Goal: Information Seeking & Learning: Find specific fact

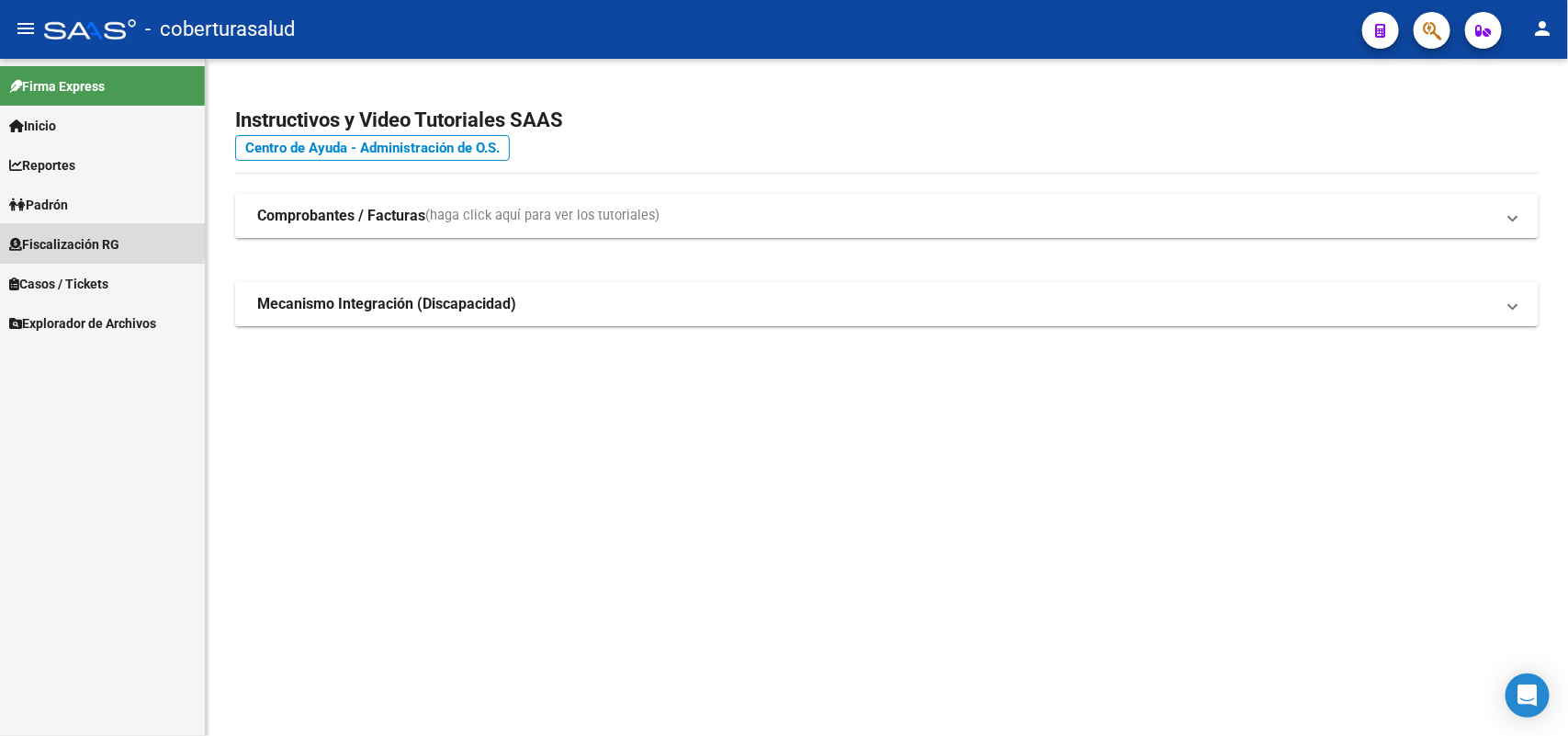
click at [26, 240] on span "Fiscalización RG" at bounding box center [64, 244] width 110 height 20
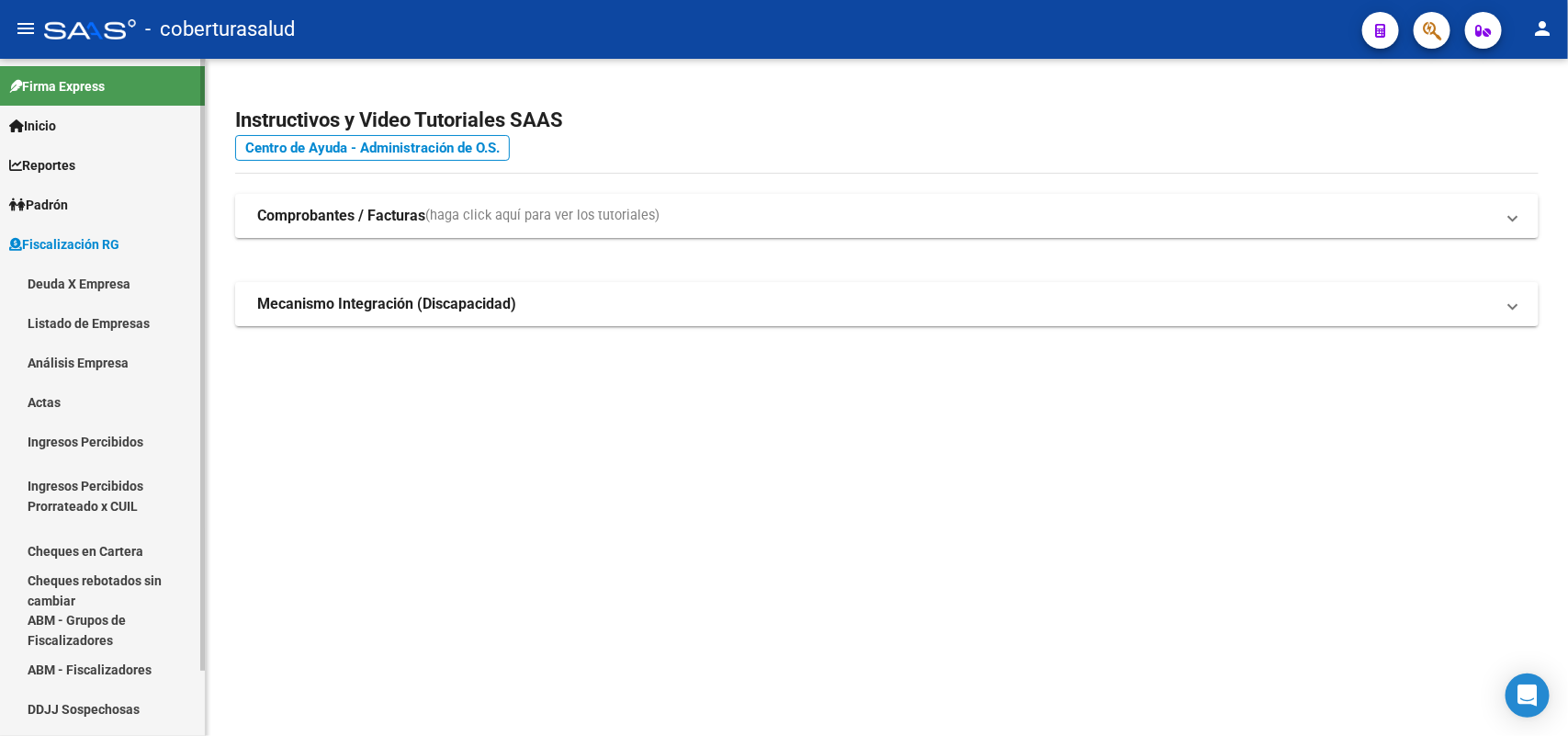
click at [84, 365] on link "Análisis Empresa" at bounding box center [102, 362] width 205 height 40
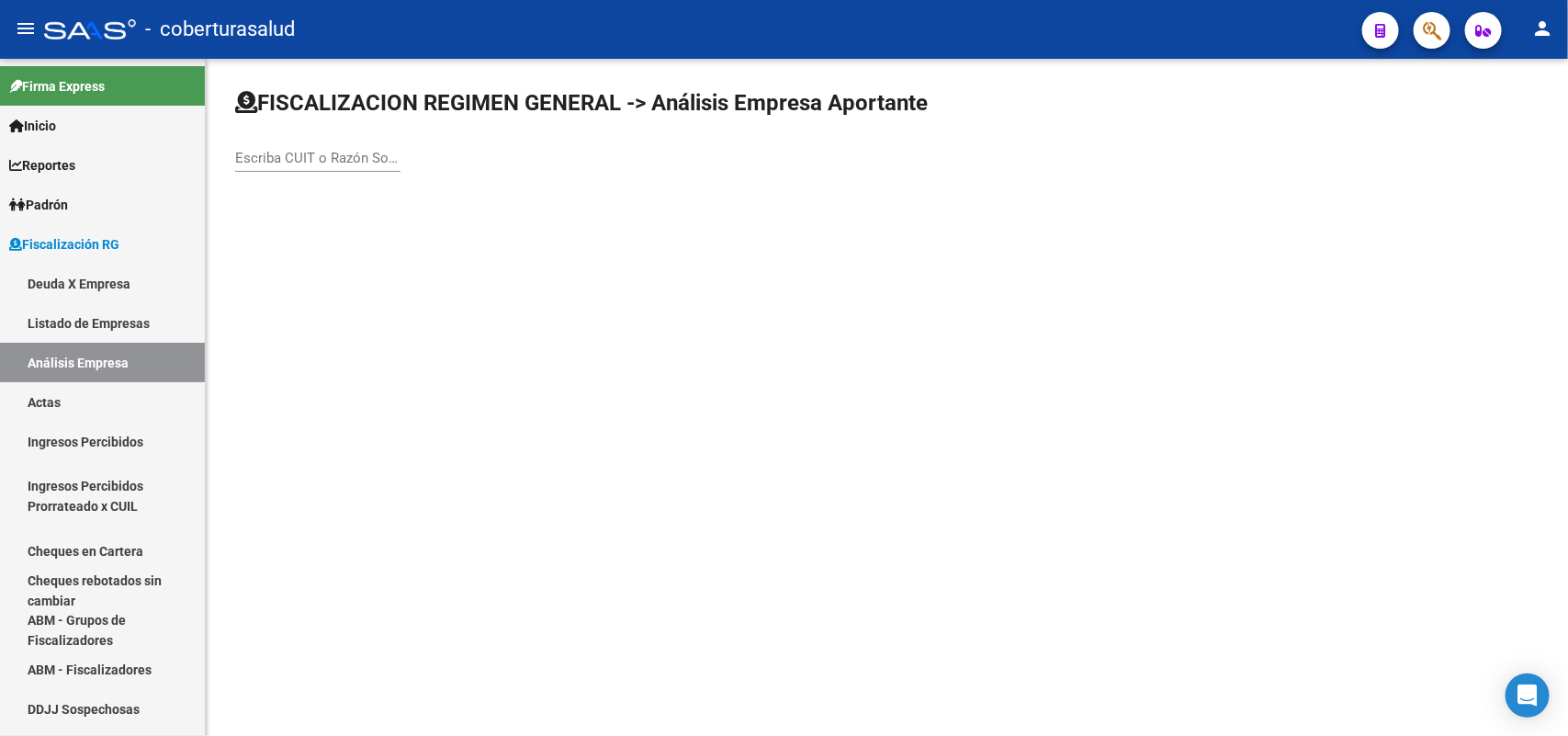
click at [313, 162] on input "Escriba CUIT o Razón Social para buscar" at bounding box center [317, 158] width 166 height 17
paste input "30717353842"
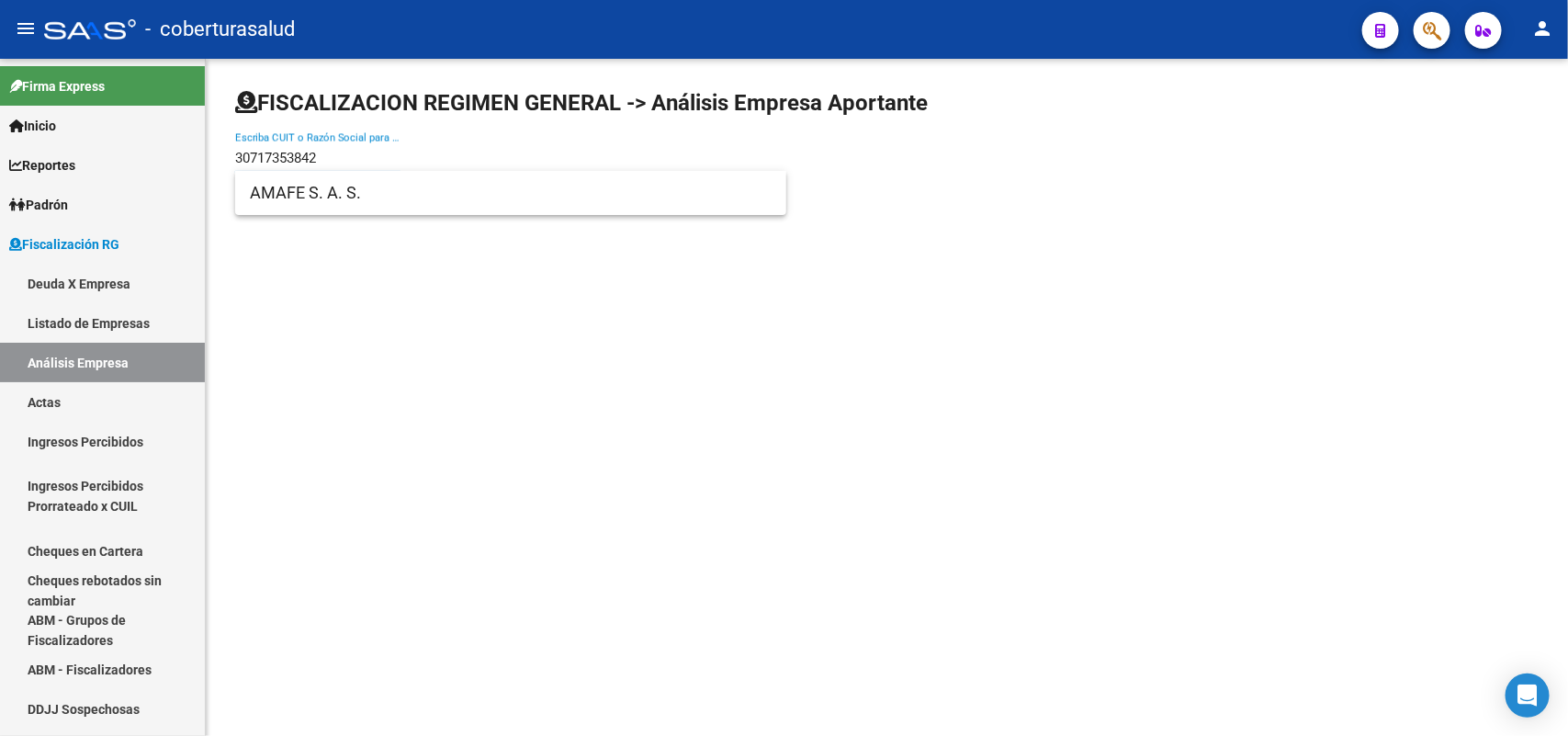
type input "30717353842"
click at [299, 198] on span "AMAFE S. A. S." at bounding box center [511, 193] width 522 height 44
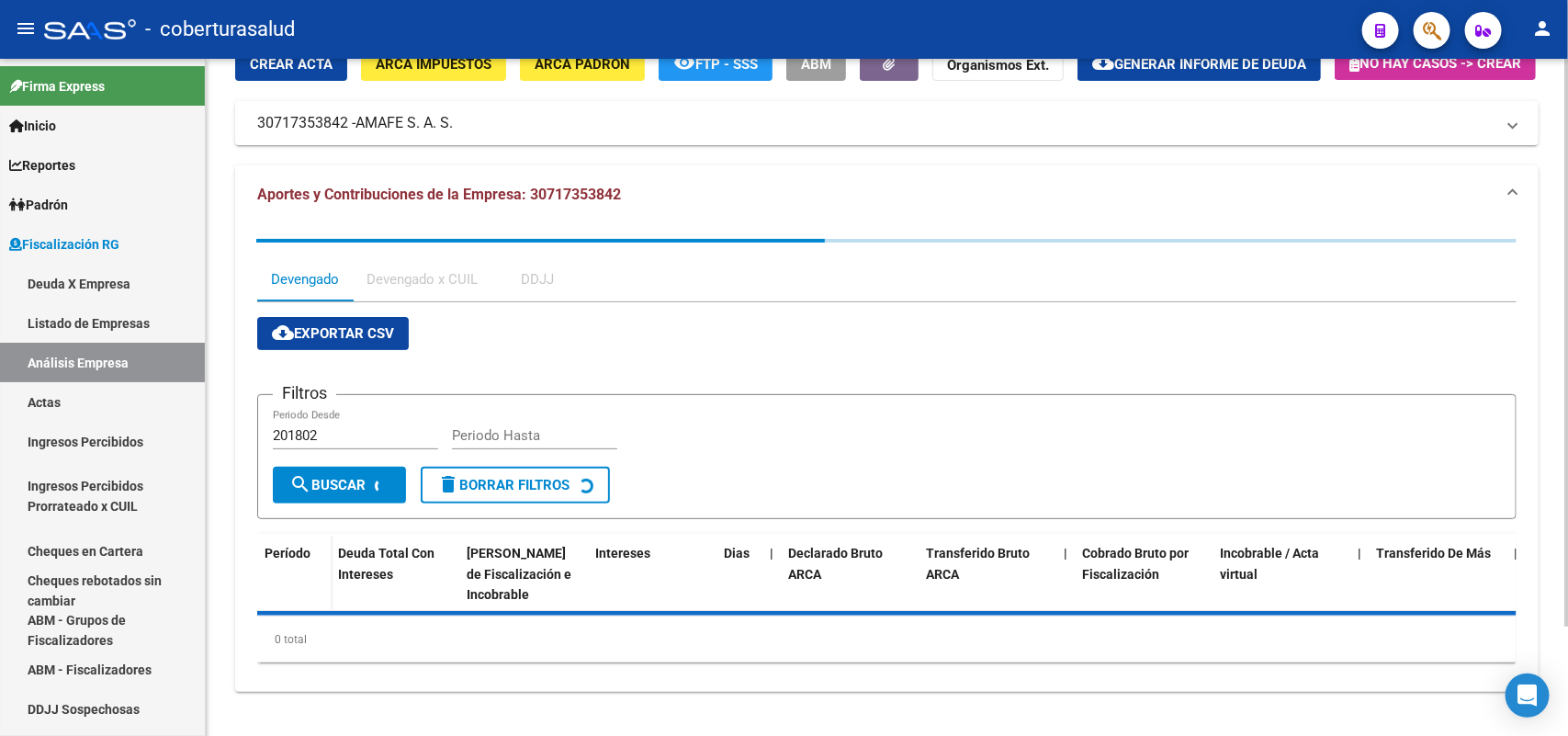
scroll to position [130, 0]
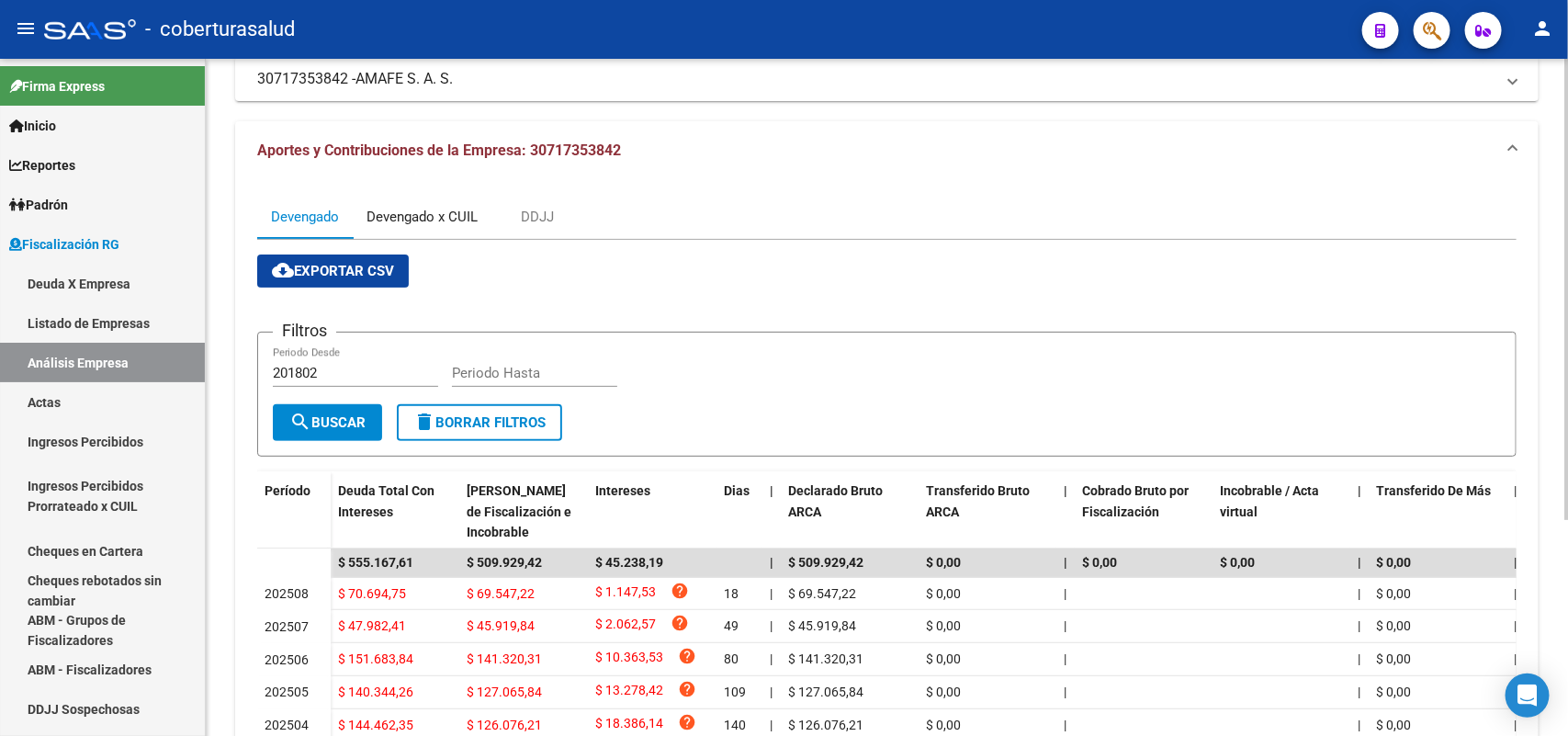
click at [407, 227] on div "Devengado x CUIL" at bounding box center [422, 217] width 111 height 20
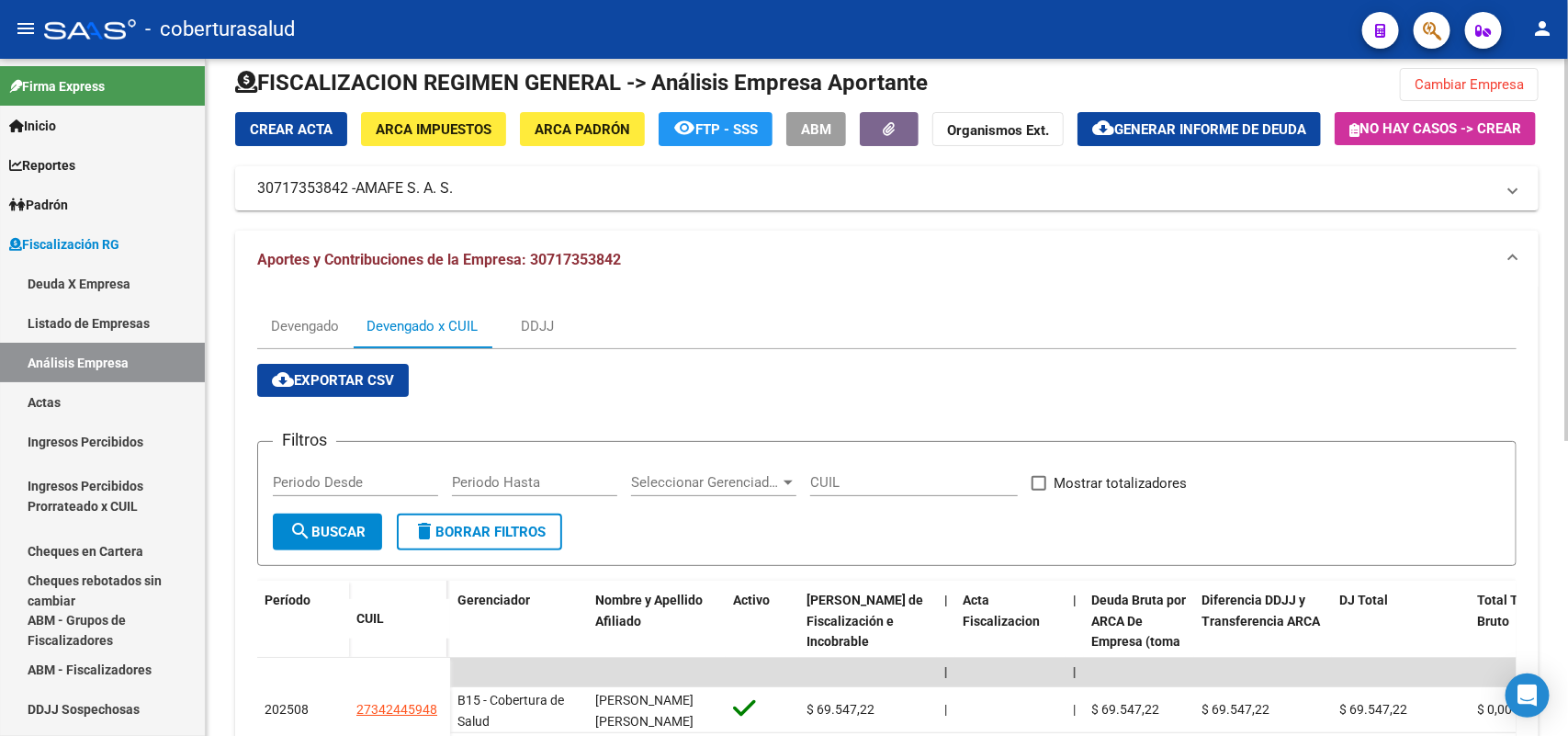
scroll to position [15, 0]
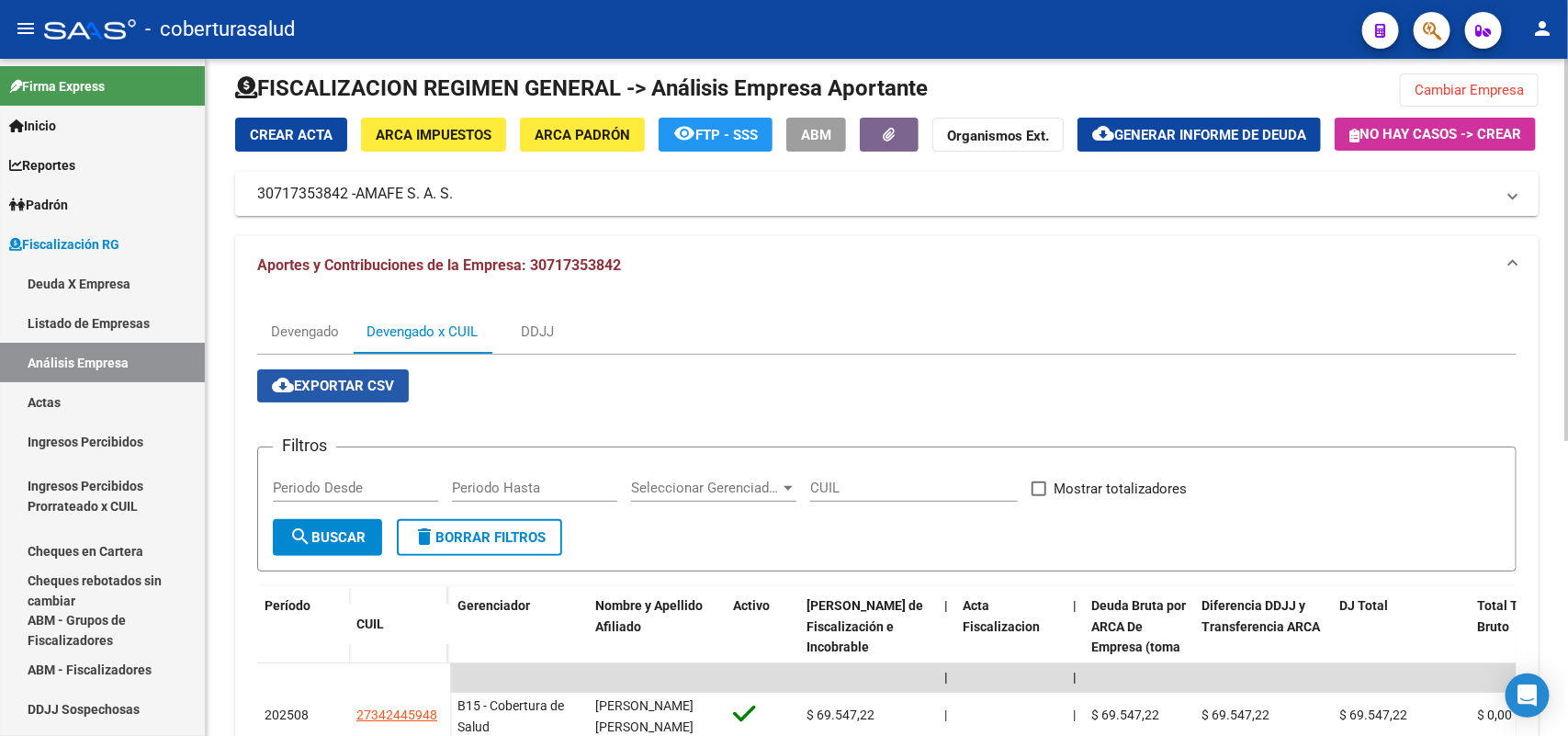
click at [305, 394] on span "cloud_download Exportar CSV" at bounding box center [333, 386] width 122 height 17
click at [292, 354] on div "Devengado" at bounding box center [305, 332] width 95 height 44
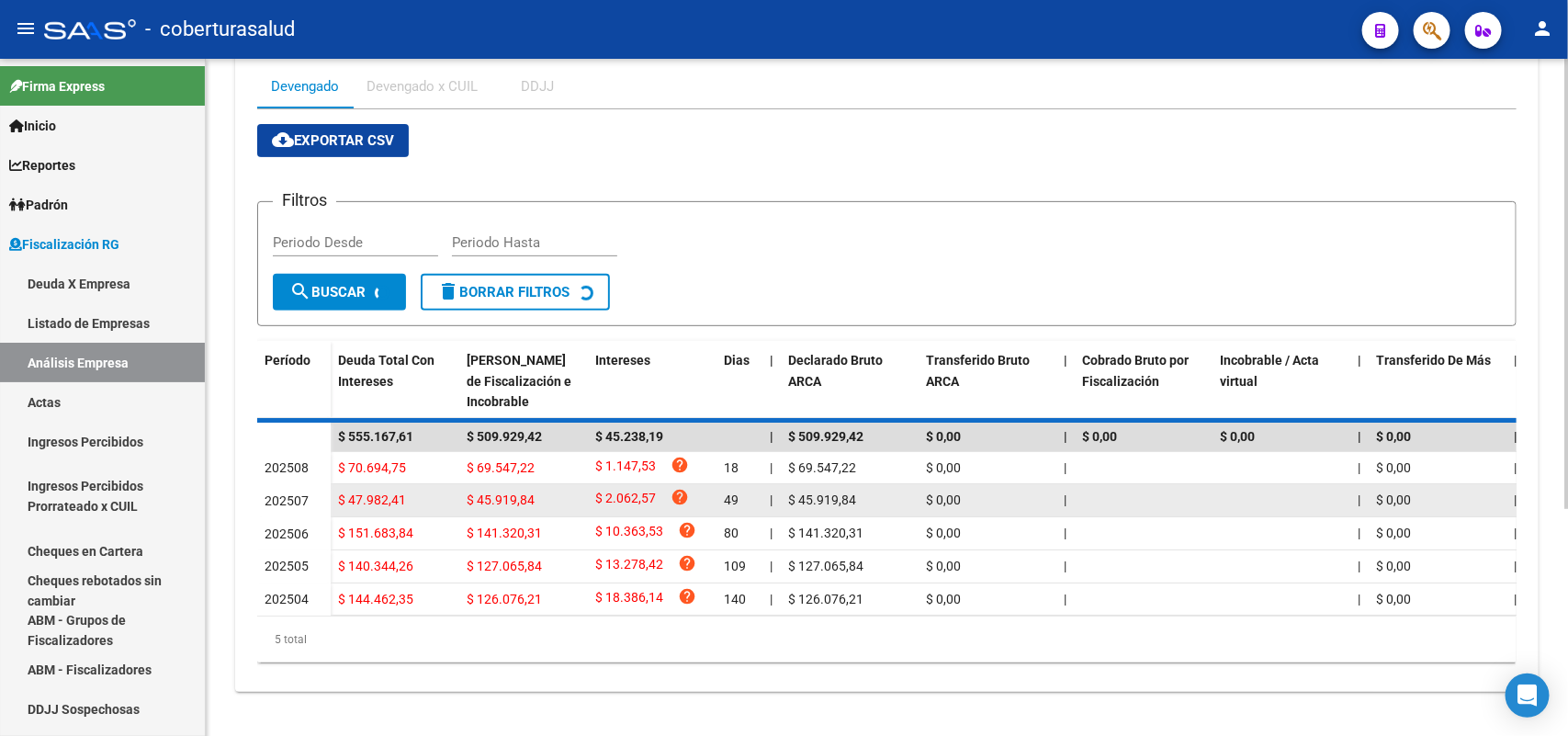
scroll to position [341, 0]
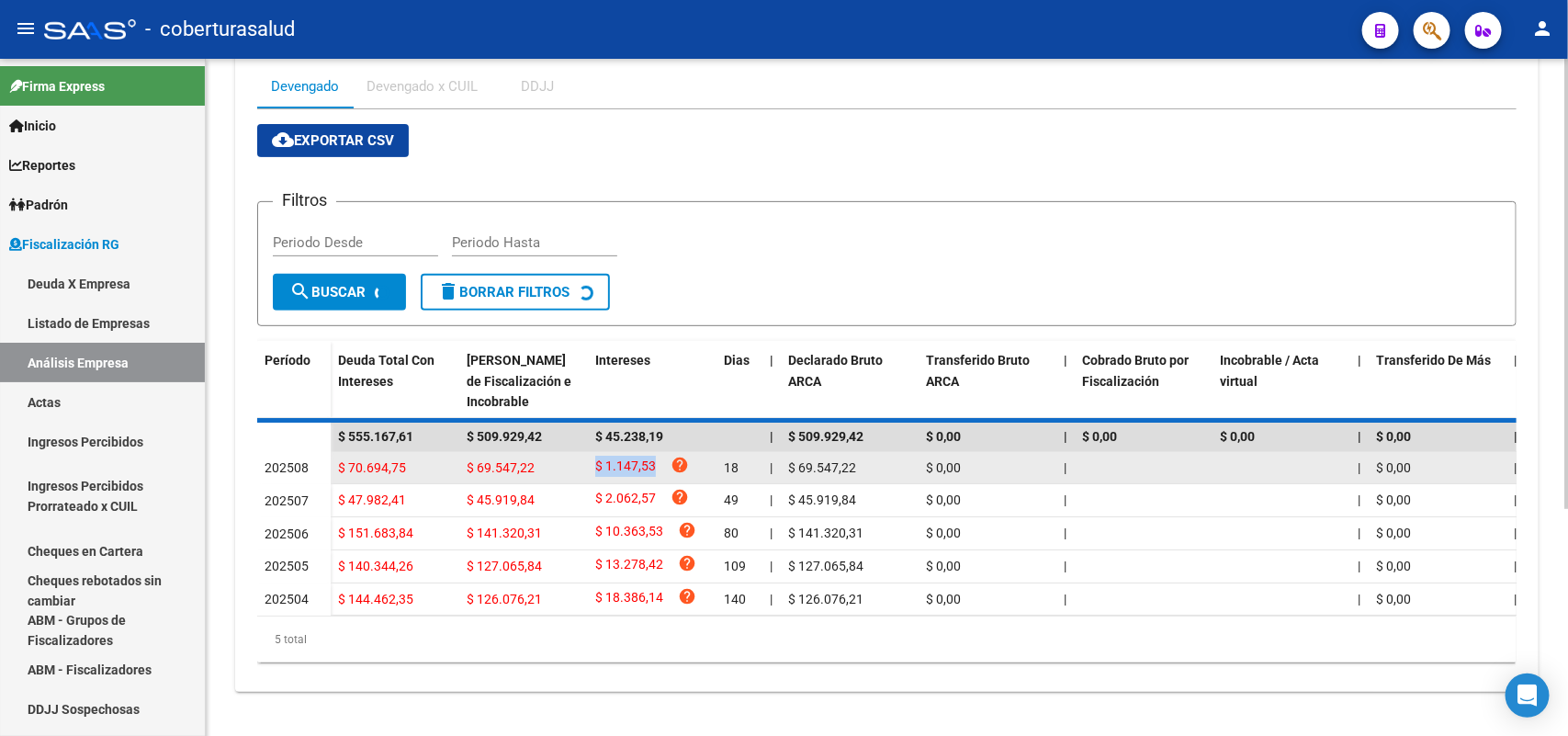
drag, startPoint x: 593, startPoint y: 443, endPoint x: 664, endPoint y: 453, distance: 71.7
click at [664, 453] on datatable-body-cell "$ 1.147,53 help" at bounding box center [652, 468] width 129 height 32
copy span "$ 1.147,53"
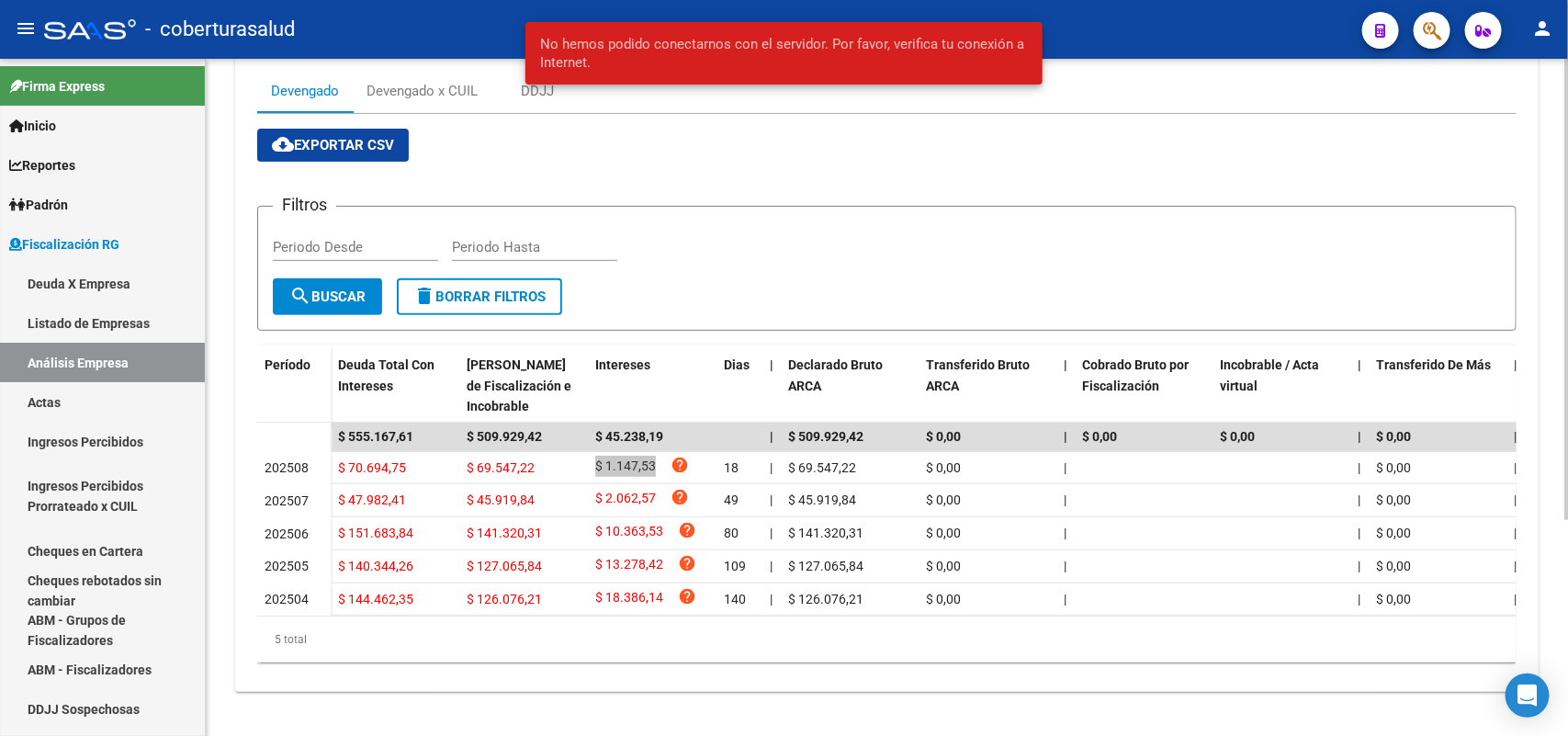
scroll to position [318, 0]
